Goal: Task Accomplishment & Management: Manage account settings

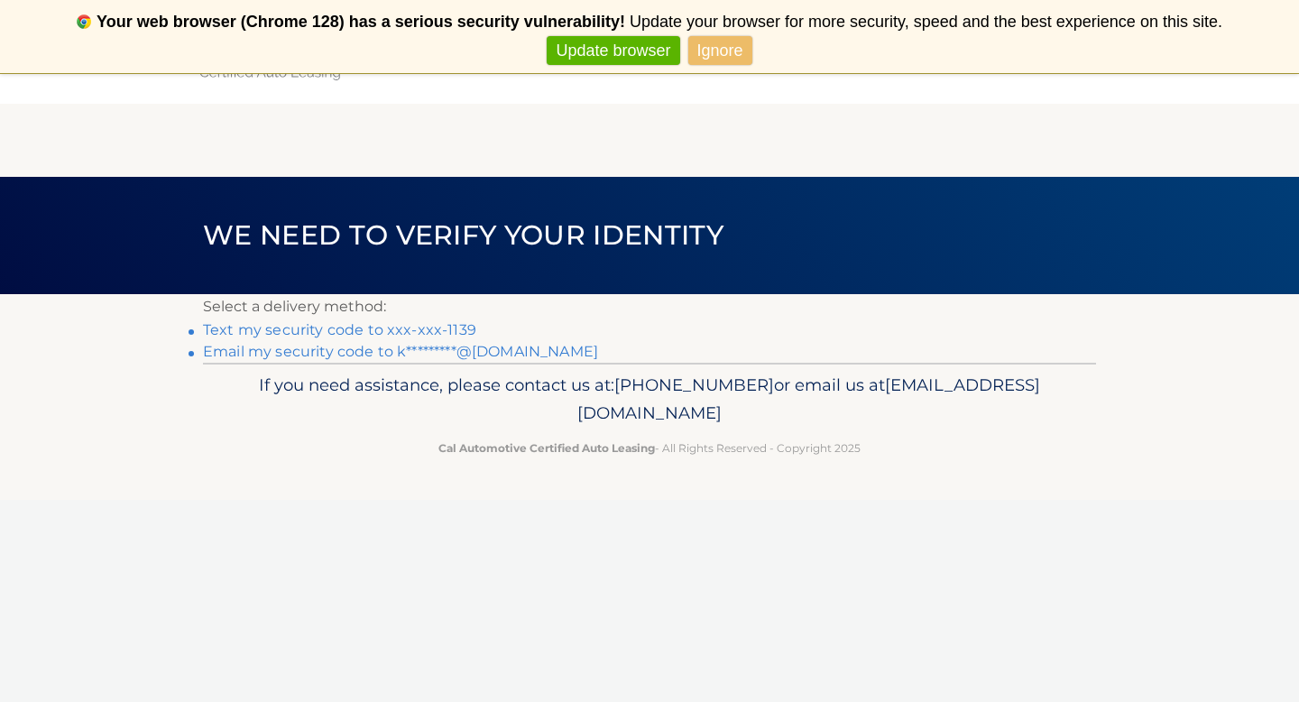
click at [402, 329] on link "Text my security code to xxx-xxx-1139" at bounding box center [339, 329] width 273 height 17
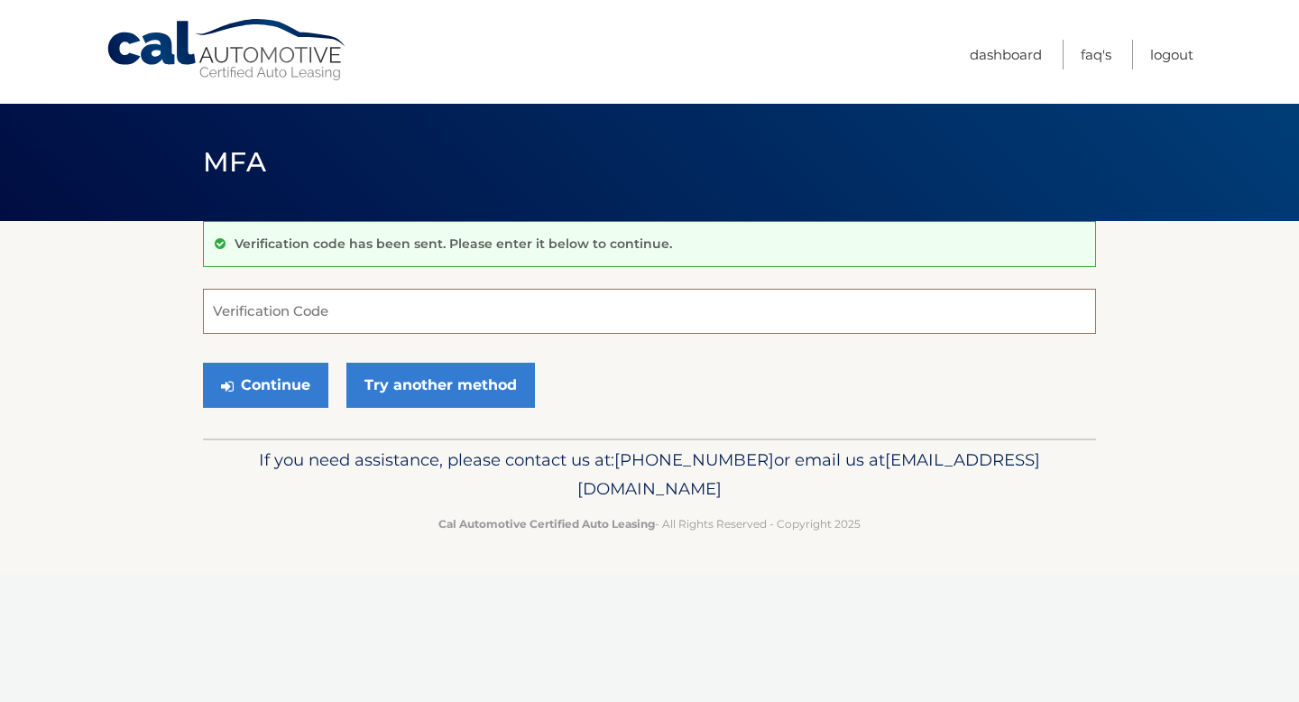
click at [271, 308] on input "Verification Code" at bounding box center [649, 311] width 893 height 45
type input "804498"
click at [279, 396] on button "Continue" at bounding box center [265, 385] width 125 height 45
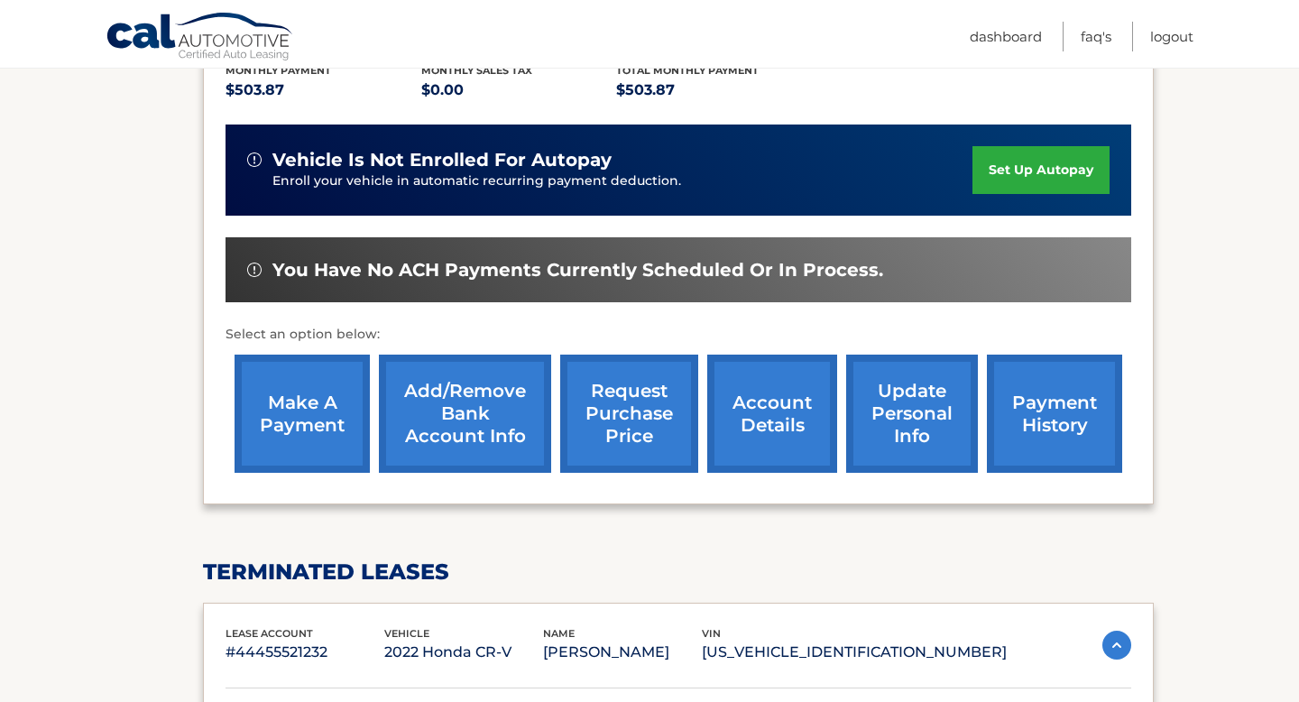
scroll to position [469, 0]
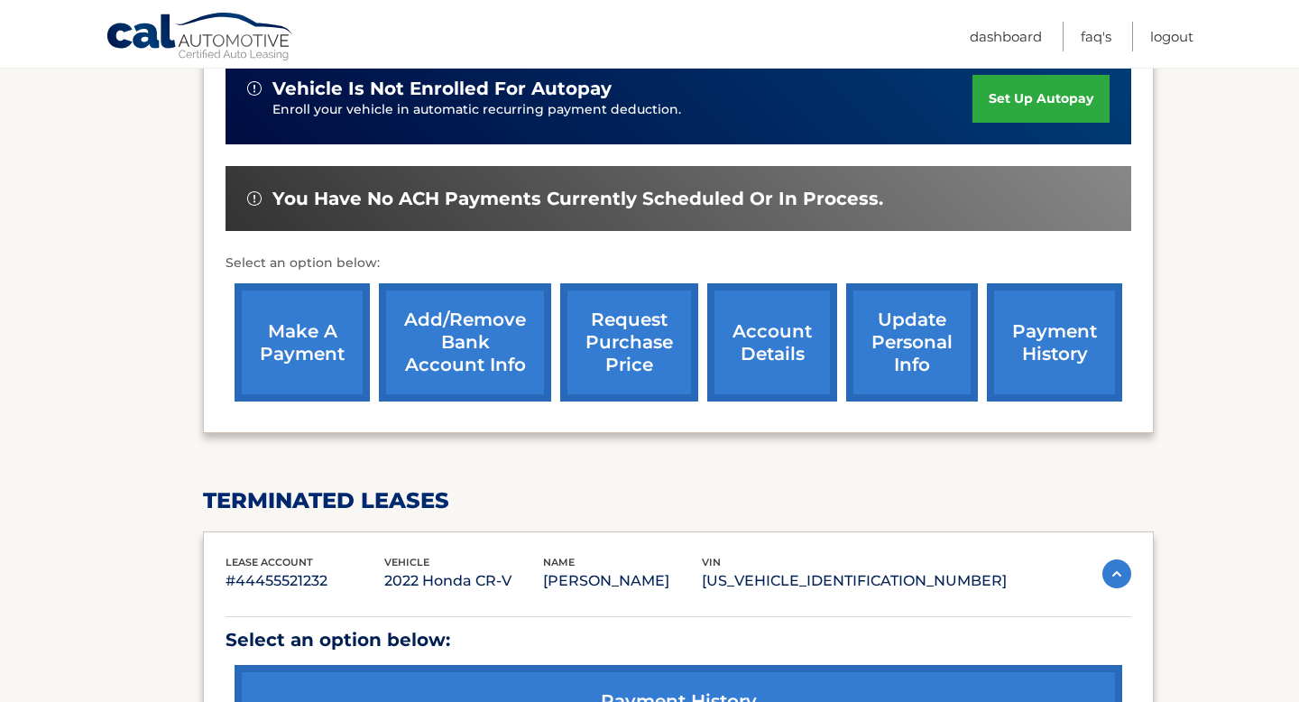
click at [290, 333] on link "make a payment" at bounding box center [301, 342] width 135 height 118
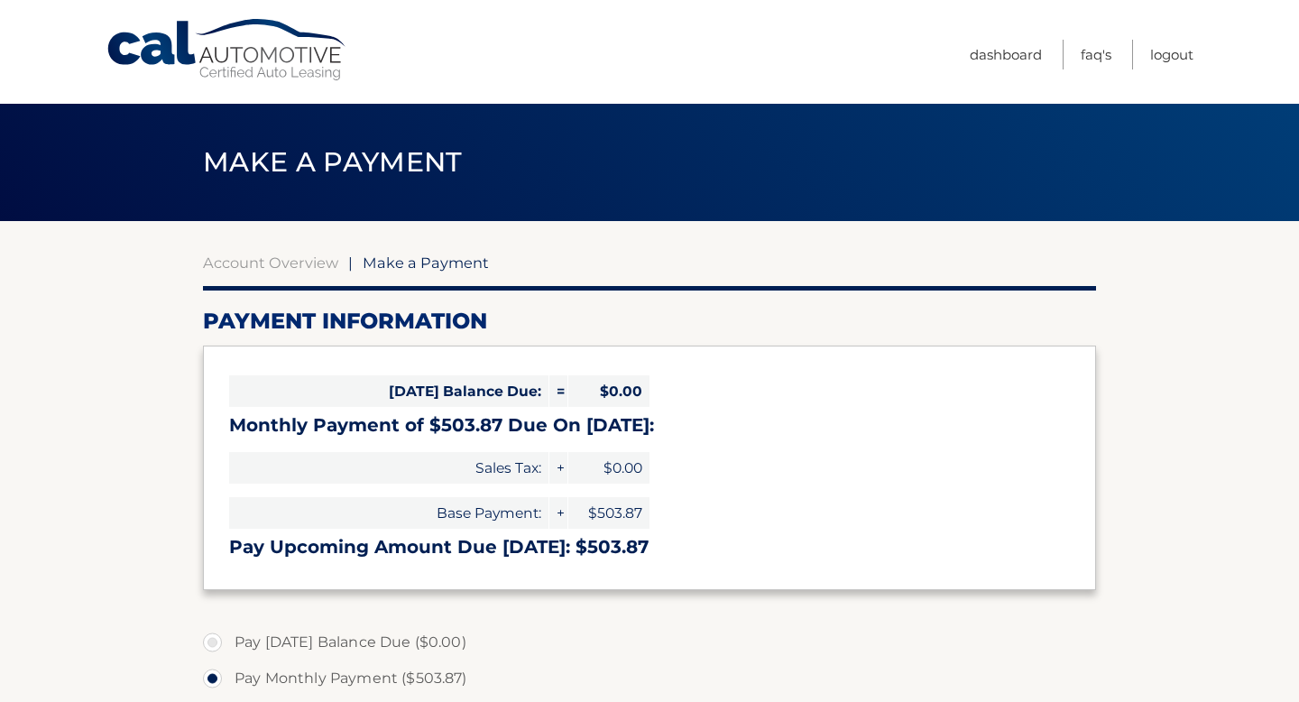
select select "OWMzN2Q2YWEtYWI0Ny00NDQ3LWFhZTUtNjQ0OTkyZTVhZGY2"
click at [124, 545] on section "Account Overview | Make a Payment Payment Information Today's Balance Due: = $0…" at bounding box center [649, 686] width 1299 height 931
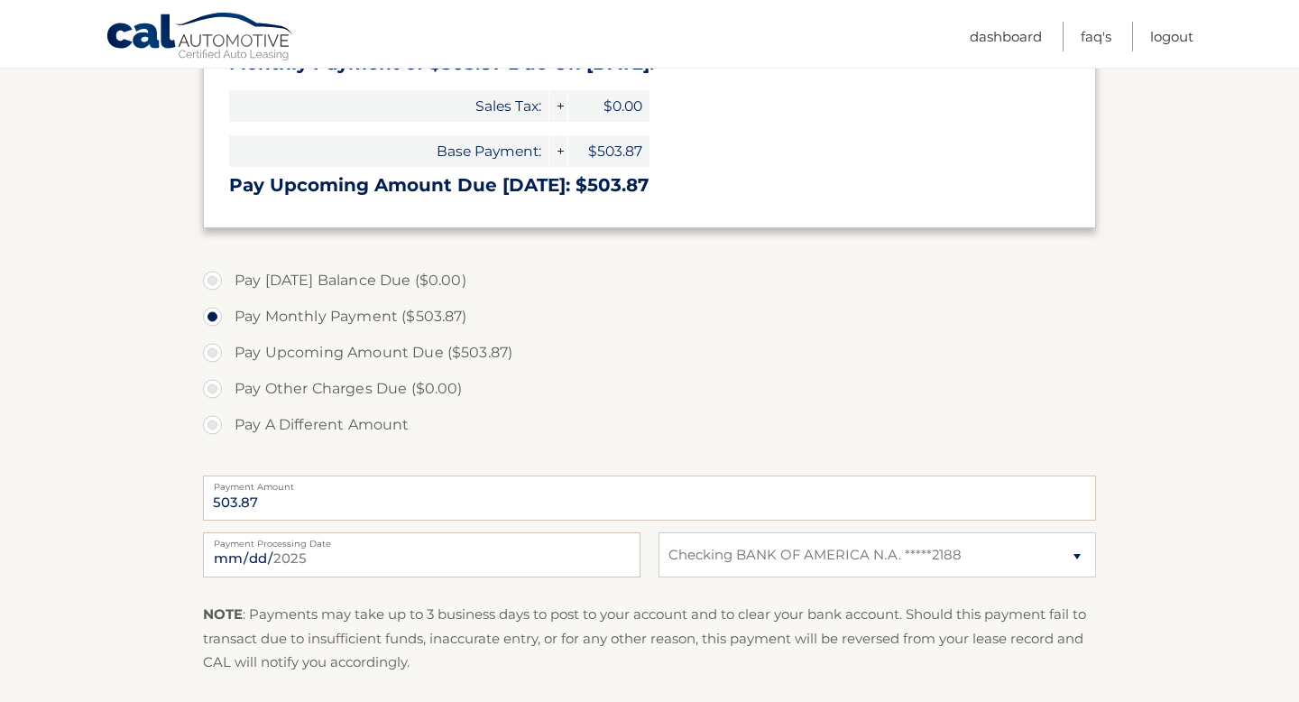
scroll to position [397, 0]
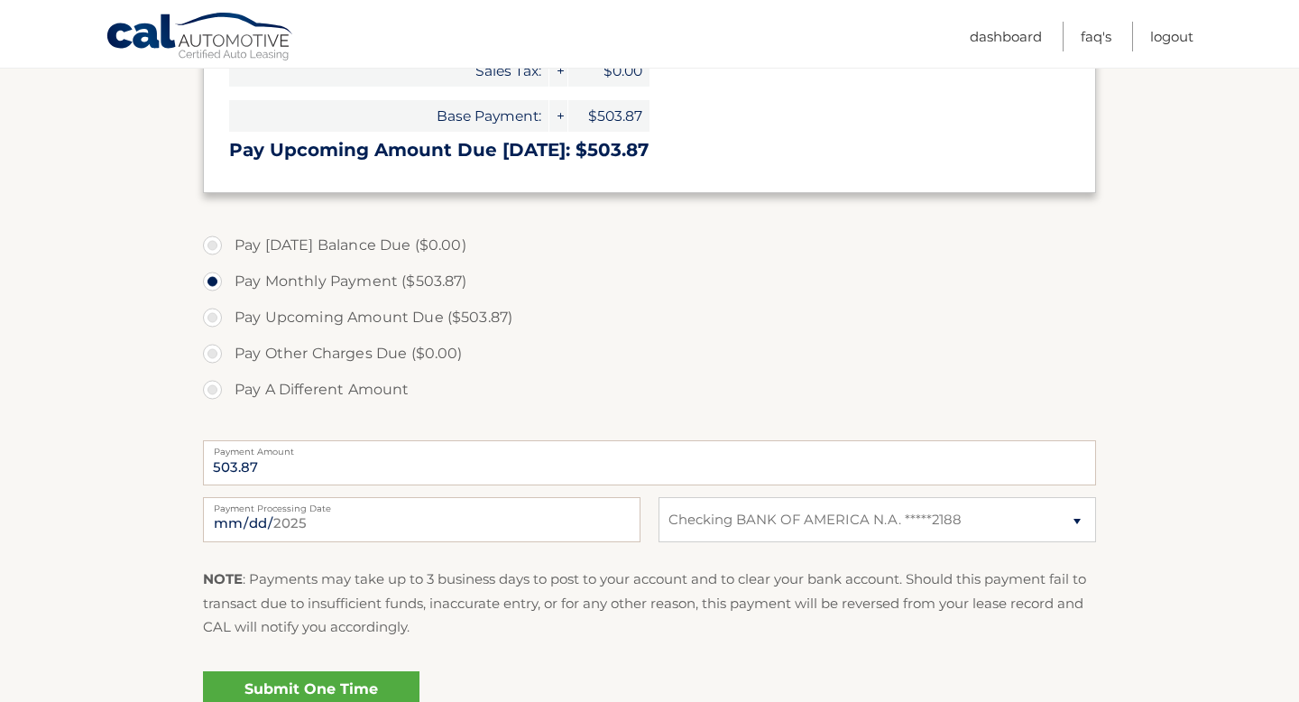
click at [258, 688] on link "Submit One Time Payment" at bounding box center [311, 700] width 216 height 58
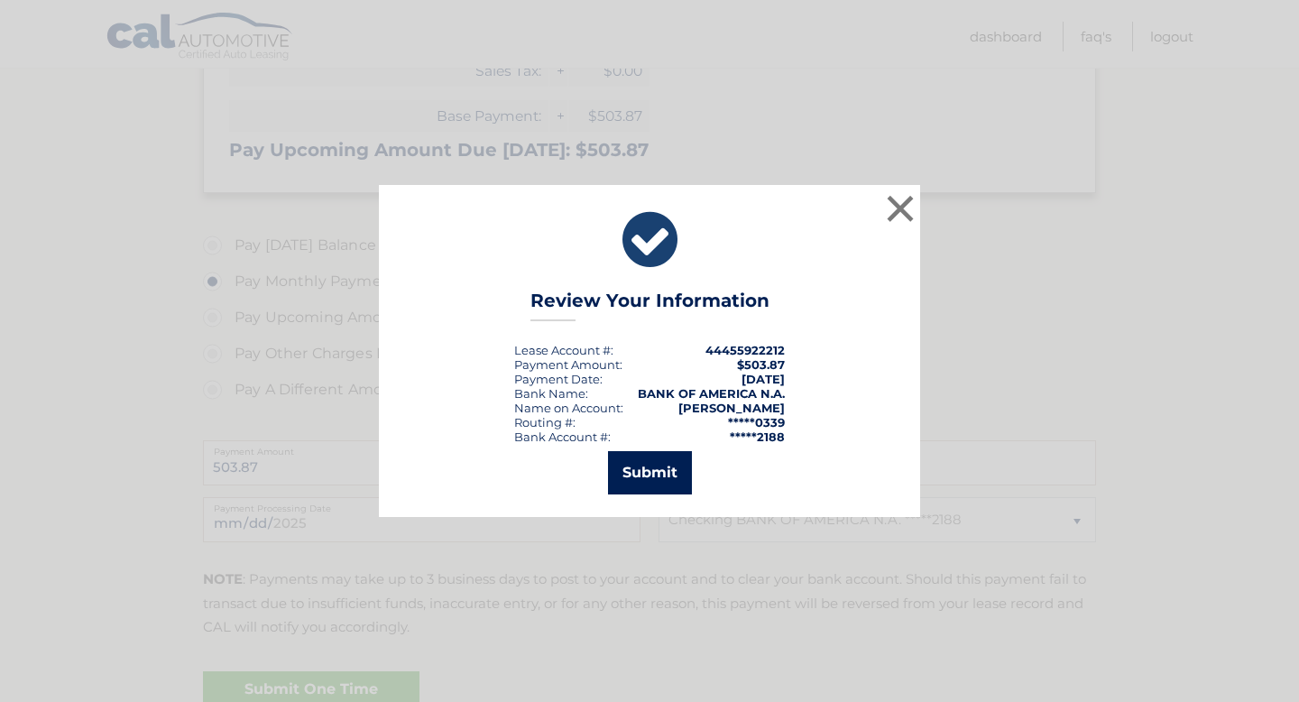
click at [649, 469] on button "Submit" at bounding box center [650, 472] width 84 height 43
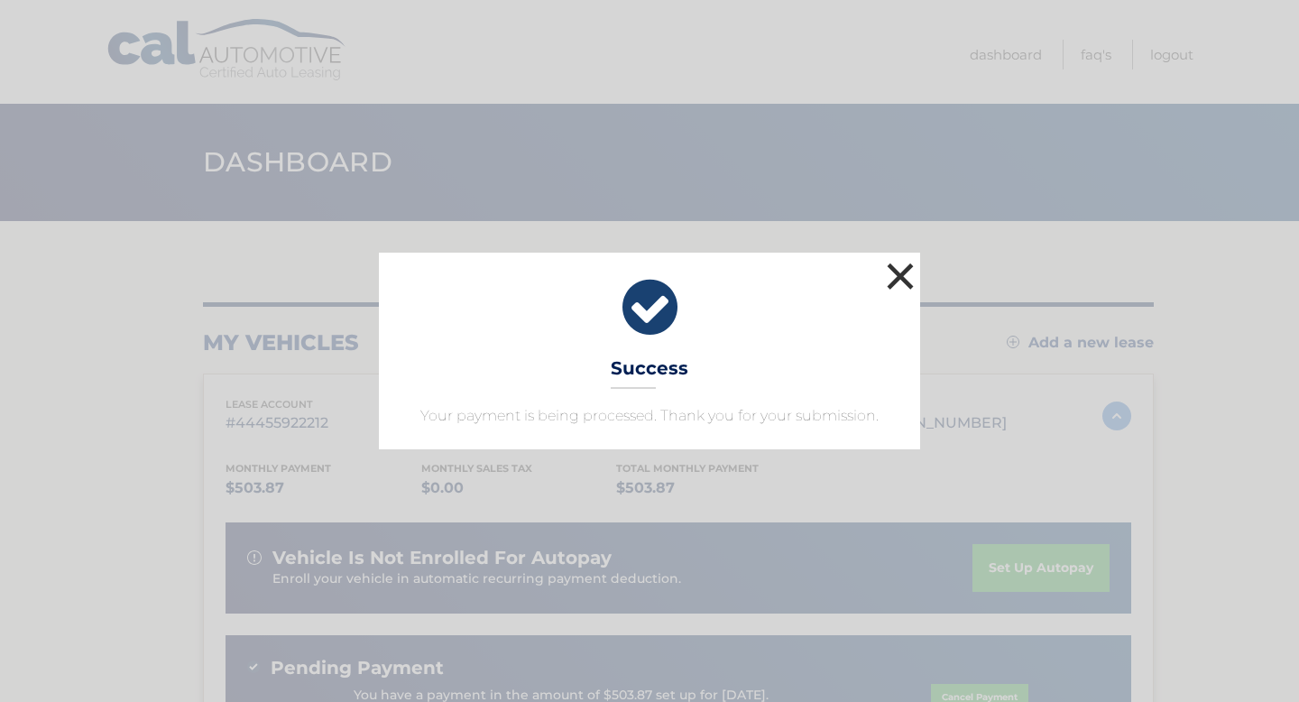
click at [906, 271] on button "×" at bounding box center [900, 276] width 36 height 36
